Goal: Task Accomplishment & Management: Use online tool/utility

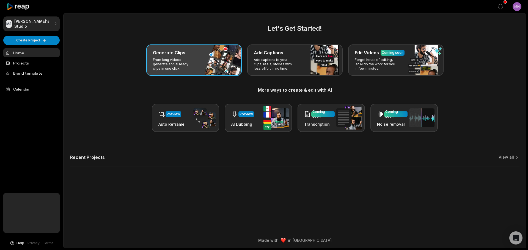
click at [195, 68] on p "From long videos generate social ready clips in one click." at bounding box center [174, 64] width 43 height 13
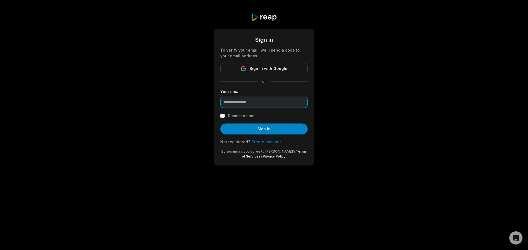
click at [249, 104] on input "email" at bounding box center [263, 103] width 87 height 12
click at [250, 101] on input "email" at bounding box center [263, 103] width 87 height 12
type input "**********"
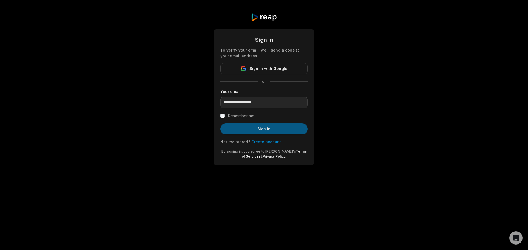
click at [273, 126] on button "Sign in" at bounding box center [263, 129] width 87 height 11
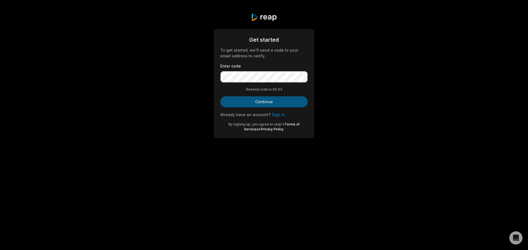
click at [259, 104] on button "Continue" at bounding box center [263, 101] width 87 height 11
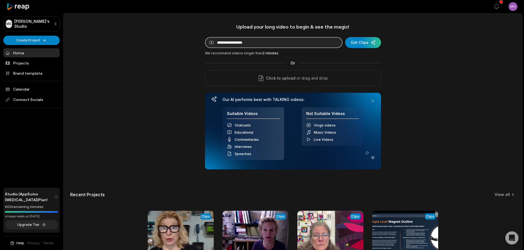
click at [295, 41] on input at bounding box center [273, 42] width 137 height 11
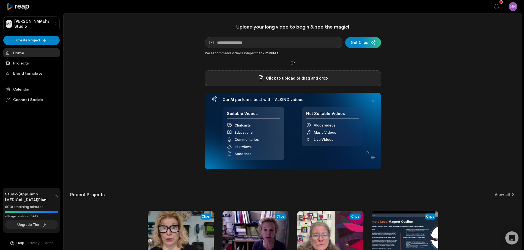
click at [296, 80] on p "or drag and drop" at bounding box center [311, 78] width 32 height 7
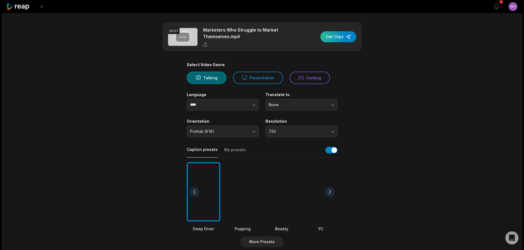
click at [336, 37] on div "button" at bounding box center [338, 36] width 36 height 11
click at [328, 134] on button "720" at bounding box center [301, 132] width 72 height 12
click at [368, 117] on main "00:57 Marketers Who Struggle to Market Themselves.mp4 Get Clips Select Video Ge…" at bounding box center [262, 190] width 266 height 337
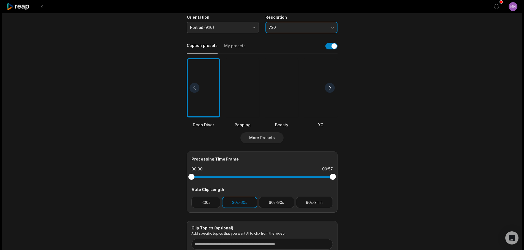
scroll to position [137, 0]
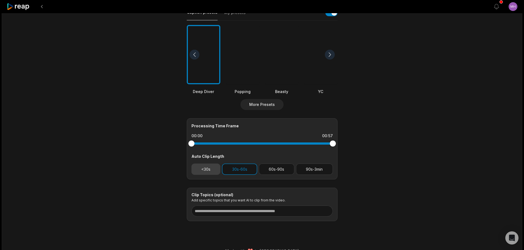
click at [211, 171] on button "<30s" at bounding box center [205, 169] width 29 height 11
click at [236, 170] on button "30s-60s" at bounding box center [239, 169] width 35 height 11
click at [208, 169] on button "<30s" at bounding box center [205, 169] width 29 height 11
click at [247, 167] on button "30s-60s" at bounding box center [239, 169] width 35 height 11
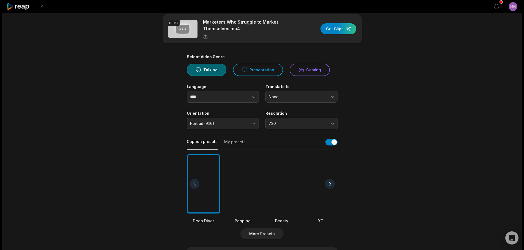
scroll to position [0, 0]
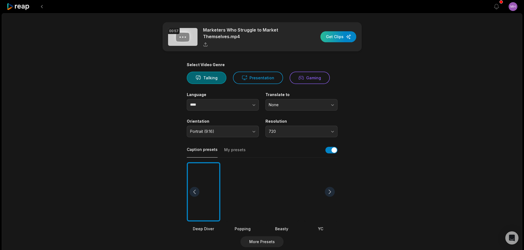
click at [333, 37] on div "button" at bounding box center [338, 36] width 36 height 11
click at [23, 5] on icon at bounding box center [18, 6] width 23 height 7
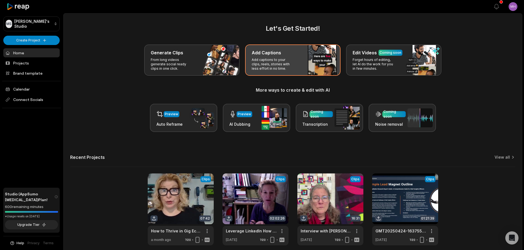
click at [284, 71] on p "Add captions to your clips, reels, stories with less effort in no time." at bounding box center [273, 64] width 43 height 13
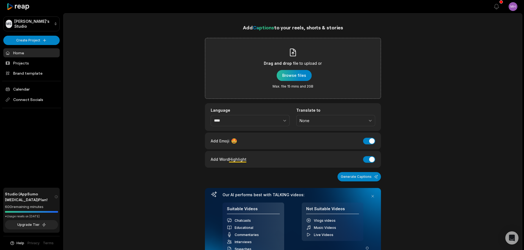
click at [298, 78] on div "button" at bounding box center [294, 75] width 35 height 11
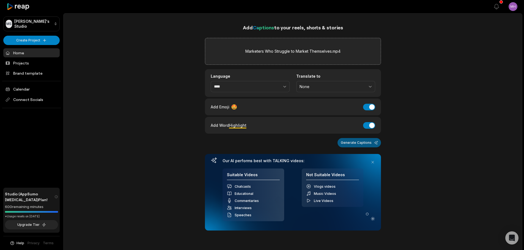
click at [361, 145] on button "Generate Captions" at bounding box center [358, 142] width 43 height 9
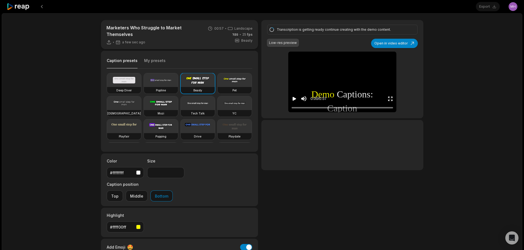
click at [141, 105] on video at bounding box center [124, 103] width 34 height 14
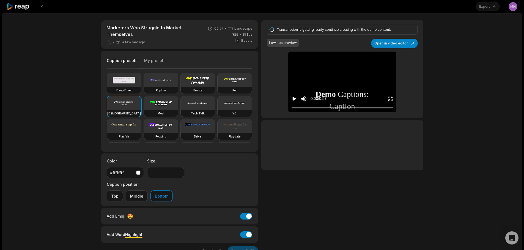
click at [173, 191] on button "Bottom" at bounding box center [161, 196] width 22 height 11
click at [395, 42] on button "Open in video editor" at bounding box center [394, 43] width 47 height 9
type input "**"
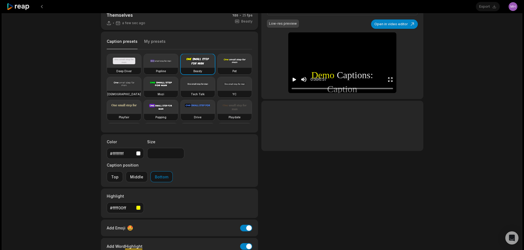
scroll to position [43, 0]
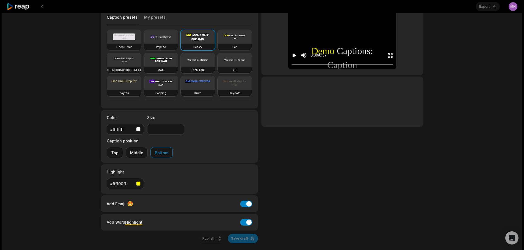
click at [139, 182] on div "button" at bounding box center [138, 184] width 4 height 4
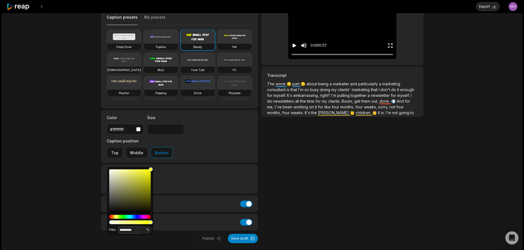
drag, startPoint x: 135, startPoint y: 231, endPoint x: 104, endPoint y: 227, distance: 31.7
click at [104, 207] on body "Export Open user menu Marketers Who Struggle to Market Themselves a few sec ago…" at bounding box center [262, 82] width 524 height 250
paste input
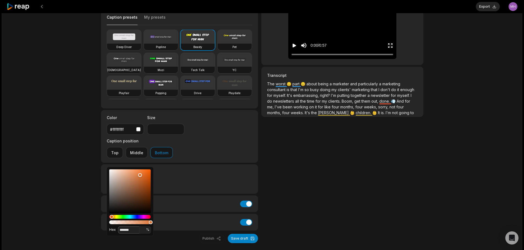
type input "*******"
click at [244, 234] on button "Save draft" at bounding box center [243, 238] width 30 height 9
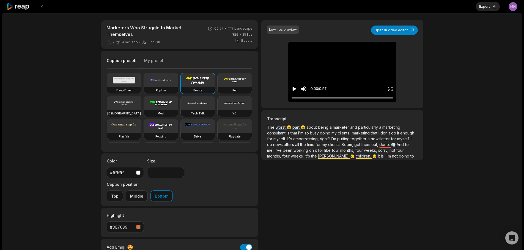
click at [291, 89] on icon "Play video" at bounding box center [293, 88] width 5 height 5
click at [294, 89] on icon "Pause video" at bounding box center [293, 88] width 5 height 5
click at [293, 97] on div at bounding box center [341, 98] width 101 height 4
click at [141, 113] on div "[DEMOGRAPHIC_DATA]" at bounding box center [124, 113] width 34 height 7
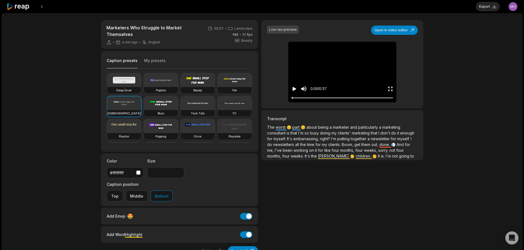
click at [173, 191] on button "Bottom" at bounding box center [161, 196] width 22 height 11
click at [179, 175] on input "**" at bounding box center [165, 172] width 37 height 11
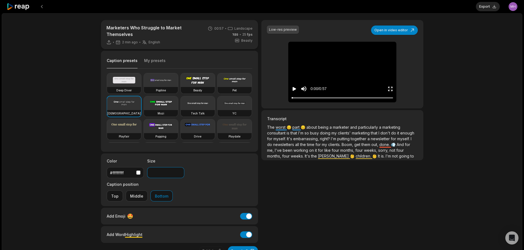
click at [179, 175] on input "**" at bounding box center [165, 172] width 37 height 11
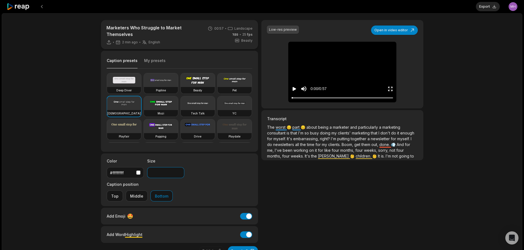
click at [179, 175] on input "**" at bounding box center [165, 172] width 37 height 11
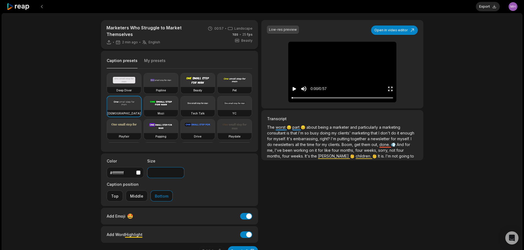
click at [179, 175] on input "**" at bounding box center [165, 172] width 37 height 11
type input "**"
click at [179, 175] on input "**" at bounding box center [165, 172] width 37 height 11
click at [234, 247] on button "Save draft" at bounding box center [243, 251] width 30 height 9
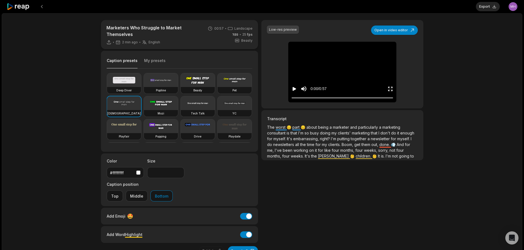
click at [296, 87] on icon "Play video" at bounding box center [293, 88] width 5 height 5
click at [292, 128] on p "The worst 😔 part 😔 about being a marketer and particularly a marketing consulta…" at bounding box center [342, 142] width 150 height 35
click at [180, 231] on div "Add Word Highlight Add Word Highlight" at bounding box center [180, 234] width 146 height 7
click at [145, 231] on div "Add Word Highlight Add Word Highlight" at bounding box center [180, 234] width 146 height 7
click at [173, 191] on button "Bottom" at bounding box center [161, 196] width 22 height 11
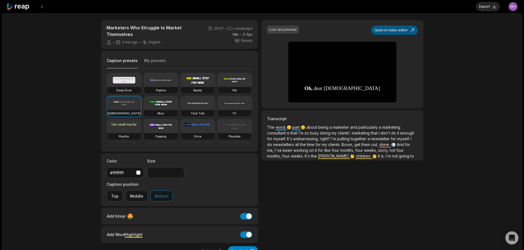
click at [390, 30] on button "Open in video editor" at bounding box center [394, 30] width 47 height 9
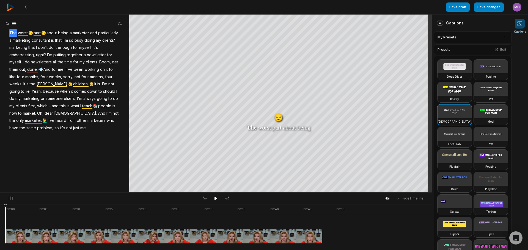
click at [458, 118] on video at bounding box center [454, 112] width 34 height 14
click at [500, 37] on html "Save draft Save changes Open user menu Captions Your browser does not support m…" at bounding box center [264, 125] width 528 height 250
click at [493, 77] on html "Save draft Save changes Open user menu Captions Your browser does not support m…" at bounding box center [264, 125] width 528 height 250
click at [495, 50] on button "Edit" at bounding box center [500, 49] width 15 height 7
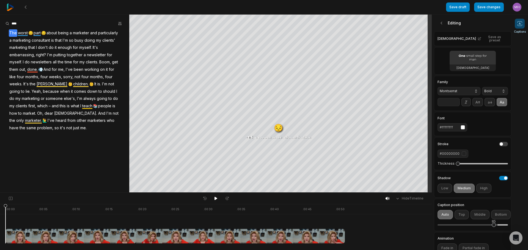
drag, startPoint x: 484, startPoint y: 231, endPoint x: 493, endPoint y: 231, distance: 9.4
click at [493, 227] on div "85" at bounding box center [494, 225] width 4 height 4
click at [34, 32] on span "part" at bounding box center [37, 32] width 8 height 7
click at [33, 32] on div "The worst 😔 part 😔 about being a marketer and particularly a marketing consulta…" at bounding box center [64, 80] width 129 height 102
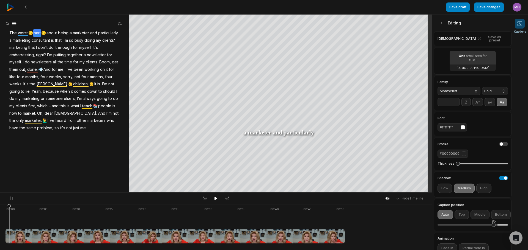
click at [30, 32] on div "The worst 😔 part 😔 about being a marketer and particularly a marketing consulta…" at bounding box center [64, 80] width 129 height 102
click at [51, 69] on span "And" at bounding box center [47, 69] width 8 height 7
click at [64, 69] on div "The worst 😔 part 😔 about being a marketer and particularly a marketing consulta…" at bounding box center [64, 80] width 129 height 102
click at [61, 69] on div "The worst 😔 part 😔 about being a marketer and particularly a marketing consulta…" at bounding box center [64, 80] width 129 height 102
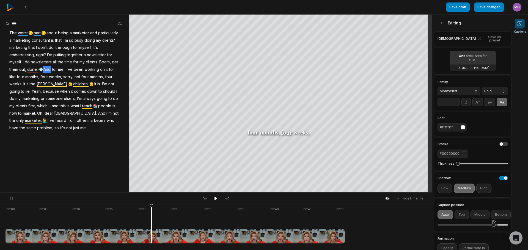
click at [32, 32] on div "The worst 😔 part 😔 about being a marketer and particularly a marketing consulta…" at bounding box center [64, 80] width 129 height 102
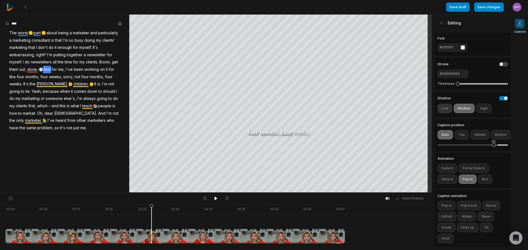
click at [443, 106] on button "Low" at bounding box center [444, 108] width 15 height 9
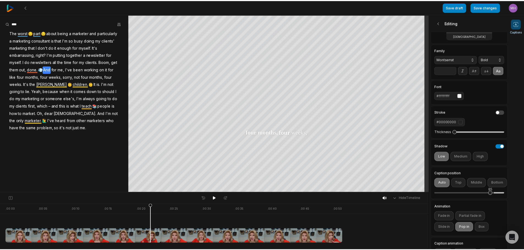
scroll to position [0, 0]
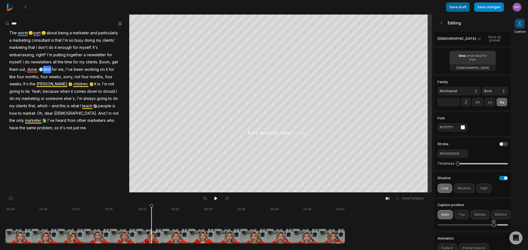
click at [457, 8] on button "Save draft" at bounding box center [458, 6] width 24 height 9
click at [442, 23] on icon at bounding box center [441, 22] width 5 height 5
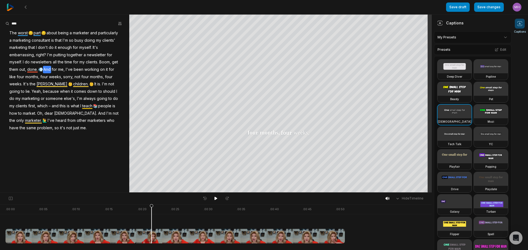
click at [458, 35] on html "Save draft Save changes Open user menu Captions Your browser does not support m…" at bounding box center [264, 125] width 528 height 250
click at [469, 25] on html "Save draft Save changes Open user menu Captions Your browser does not support m…" at bounding box center [264, 125] width 528 height 250
click at [40, 99] on span "marketing" at bounding box center [30, 98] width 19 height 7
click at [27, 35] on span "worst" at bounding box center [22, 32] width 11 height 7
click at [34, 34] on div "Correct word Highlight Update emoji Remove emoji Remove caption The worst 😔 par…" at bounding box center [64, 80] width 129 height 102
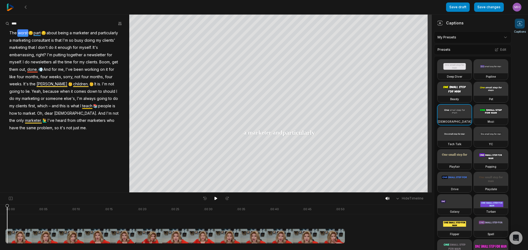
click at [34, 34] on div "The worst 😔 part 😔 about being a marketer and particularly a marketing consulta…" at bounding box center [64, 80] width 129 height 102
click at [32, 32] on div "The worst 😔 part 😔 about being a marketer and particularly a marketing consulta…" at bounding box center [64, 80] width 129 height 102
click at [217, 198] on icon at bounding box center [216, 199] width 4 height 4
click at [481, 7] on button "Save changes" at bounding box center [489, 6] width 30 height 9
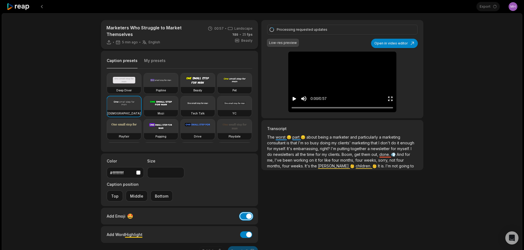
click at [242, 213] on button "Add Emoji" at bounding box center [246, 216] width 12 height 7
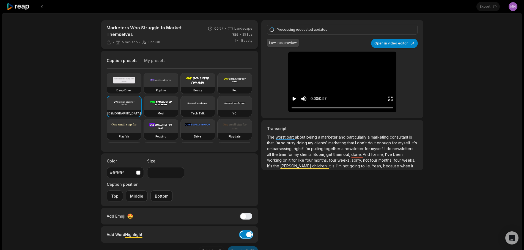
click at [240, 232] on button "Add Word Highlight" at bounding box center [246, 235] width 12 height 7
click at [243, 232] on button "Add Word Highlight" at bounding box center [246, 235] width 12 height 7
click at [242, 213] on button "Add Emoji" at bounding box center [246, 216] width 12 height 7
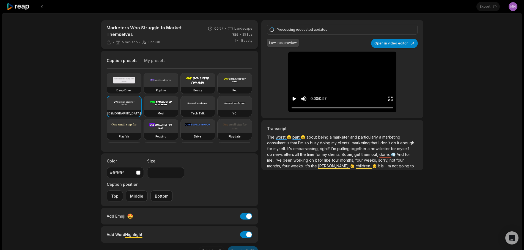
click at [239, 247] on div "Publish Save draft" at bounding box center [179, 251] width 157 height 9
click at [343, 195] on div "Processing requested updates Low-res preview Open in video editor 😔 The worst p…" at bounding box center [342, 138] width 162 height 236
type input "**"
click at [20, 9] on icon at bounding box center [18, 6] width 23 height 7
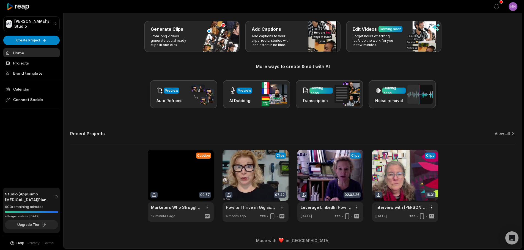
scroll to position [24, 0]
click at [177, 172] on link at bounding box center [181, 186] width 66 height 72
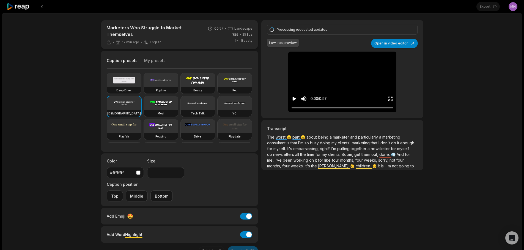
type input "**"
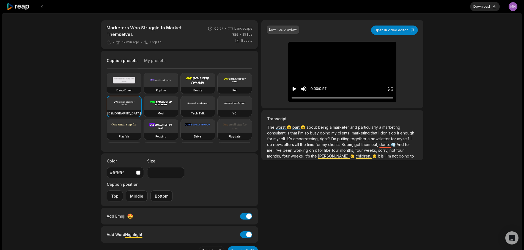
click at [293, 90] on icon "Play video" at bounding box center [294, 89] width 4 height 4
click at [216, 247] on button "Publish" at bounding box center [212, 251] width 26 height 9
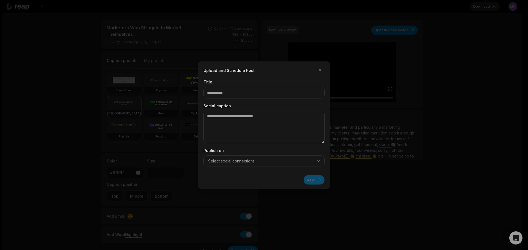
click at [265, 159] on div "Select social connections" at bounding box center [264, 160] width 118 height 5
click at [319, 69] on button "button" at bounding box center [320, 70] width 9 height 9
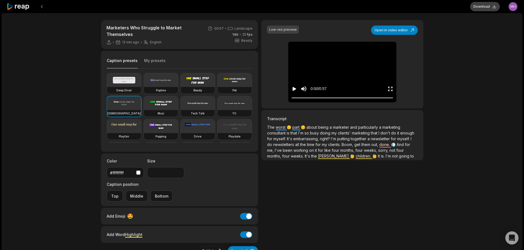
click at [483, 7] on button "Download" at bounding box center [485, 6] width 30 height 9
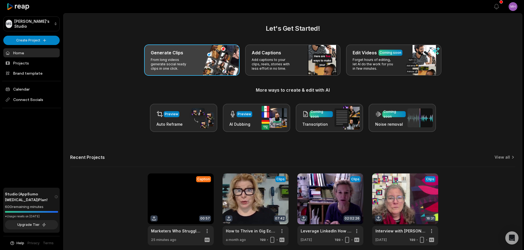
click at [200, 66] on div "Generate Clips From long videos generate social ready clips in one click." at bounding box center [191, 60] width 95 height 31
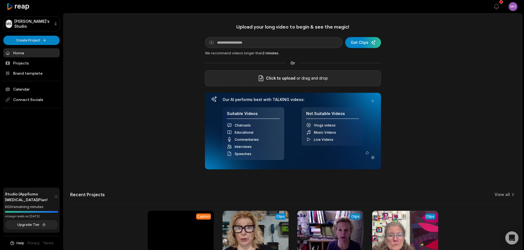
click at [291, 77] on span "Click to upload" at bounding box center [280, 78] width 29 height 7
click at [0, 0] on input "Click to upload" at bounding box center [0, 0] width 0 height 0
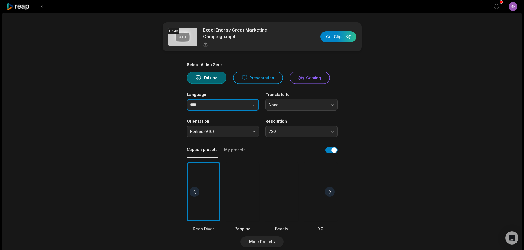
click at [252, 107] on icon "button" at bounding box center [253, 104] width 5 height 5
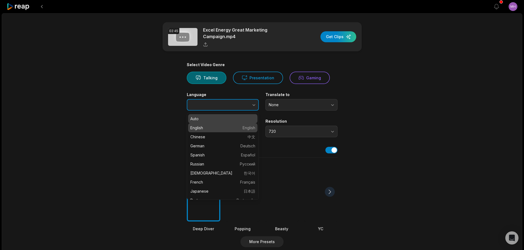
type input "*******"
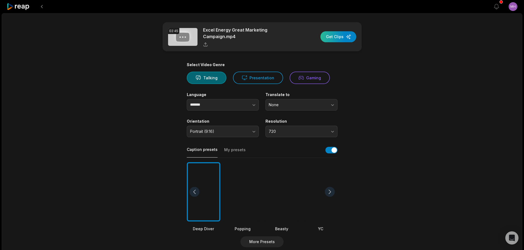
click at [330, 38] on div "button" at bounding box center [338, 36] width 36 height 11
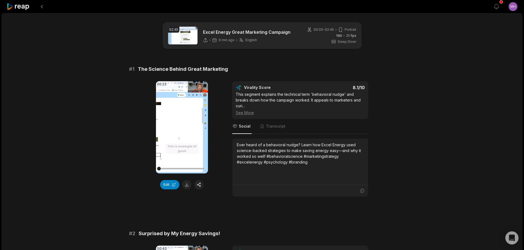
click at [188, 33] on img at bounding box center [182, 36] width 29 height 18
click at [175, 35] on img at bounding box center [182, 36] width 29 height 18
click at [170, 186] on button "Edit" at bounding box center [169, 184] width 19 height 9
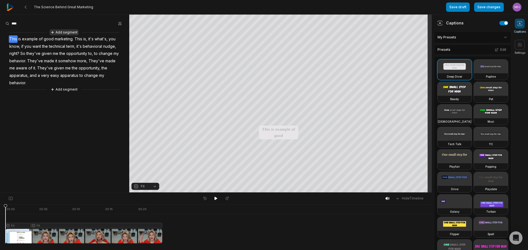
click at [64, 32] on button "Add segment" at bounding box center [63, 32] width 29 height 6
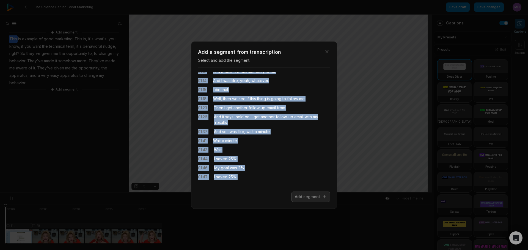
scroll to position [269, 0]
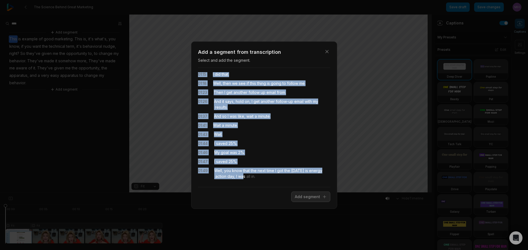
drag, startPoint x: 212, startPoint y: 73, endPoint x: 257, endPoint y: 178, distance: 114.7
click at [257, 178] on div "00:00 I love to see good marketing. 00:04 Good marketing influences your target…" at bounding box center [264, 127] width 132 height 111
drag, startPoint x: 300, startPoint y: 195, endPoint x: 299, endPoint y: 192, distance: 3.2
click at [300, 195] on button "Add segment" at bounding box center [310, 197] width 39 height 10
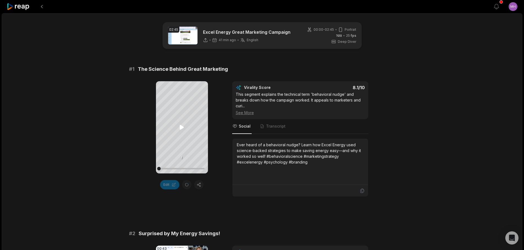
click at [183, 126] on icon at bounding box center [181, 127] width 7 height 7
click at [182, 127] on icon at bounding box center [181, 127] width 7 height 7
